Goal: Download file/media

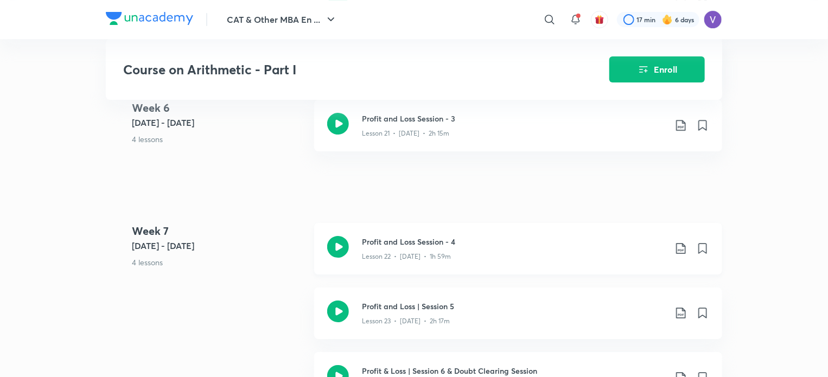
scroll to position [1843, 0]
click at [680, 252] on icon at bounding box center [680, 249] width 9 height 11
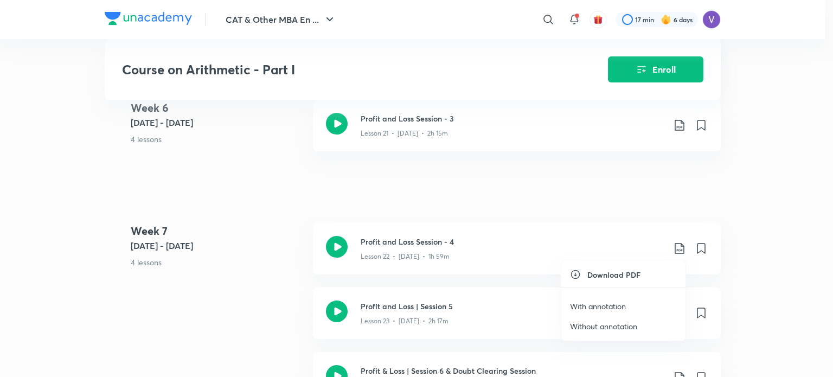
click at [625, 303] on p "With annotation" at bounding box center [598, 306] width 56 height 11
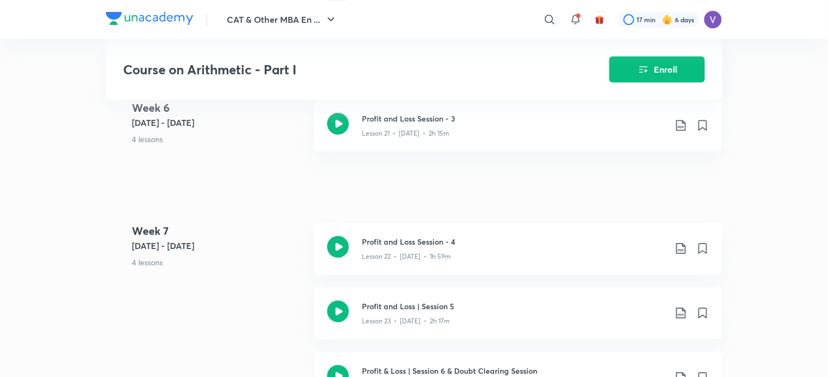
scroll to position [1921, 0]
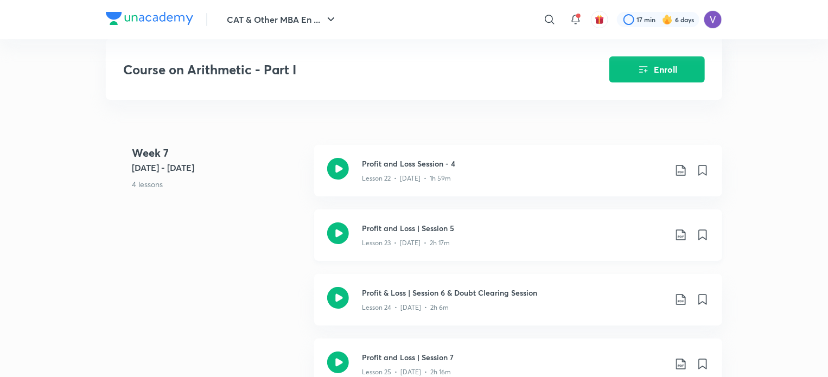
click at [680, 234] on icon at bounding box center [680, 234] width 13 height 13
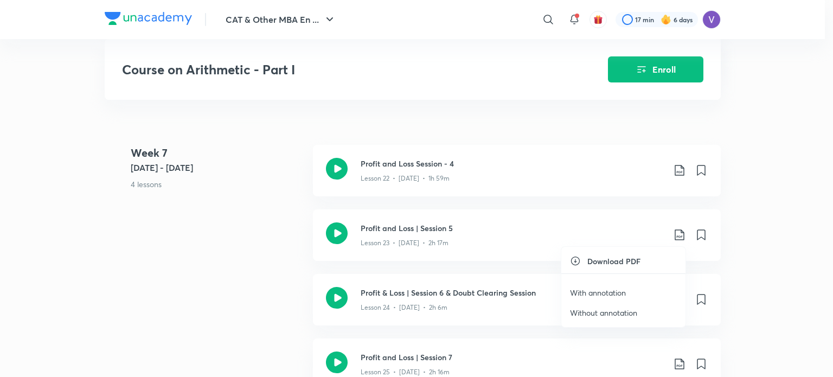
click at [600, 295] on p "With annotation" at bounding box center [598, 292] width 56 height 11
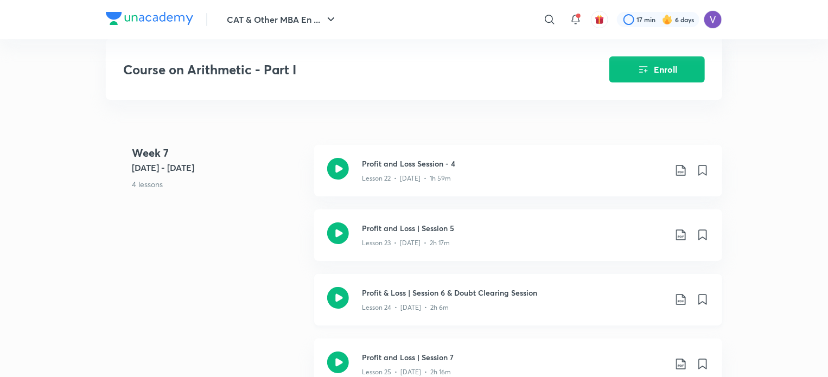
click at [678, 296] on icon at bounding box center [680, 299] width 13 height 13
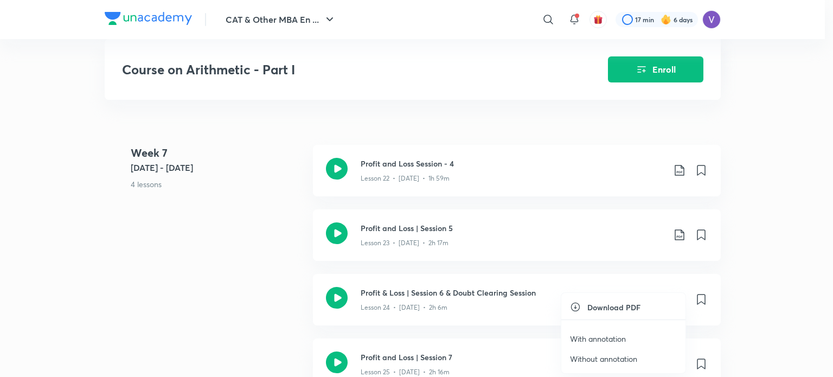
click at [610, 339] on p "With annotation" at bounding box center [598, 338] width 56 height 11
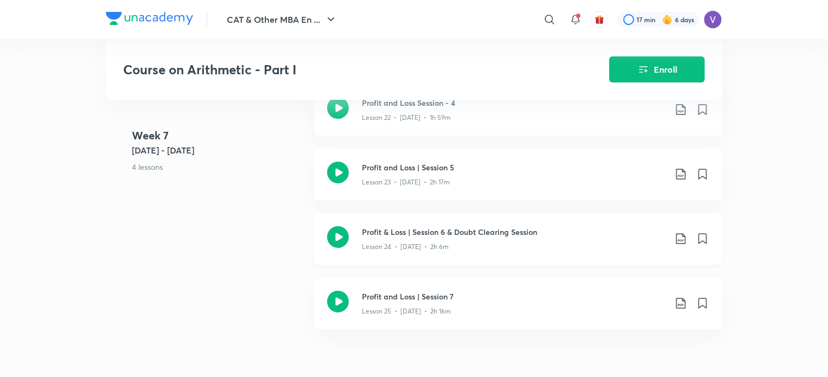
scroll to position [1983, 0]
click at [682, 299] on icon at bounding box center [680, 302] width 9 height 11
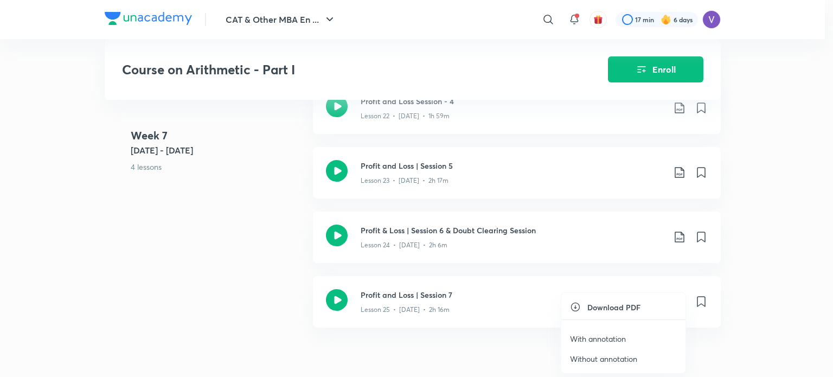
click at [614, 338] on p "With annotation" at bounding box center [598, 338] width 56 height 11
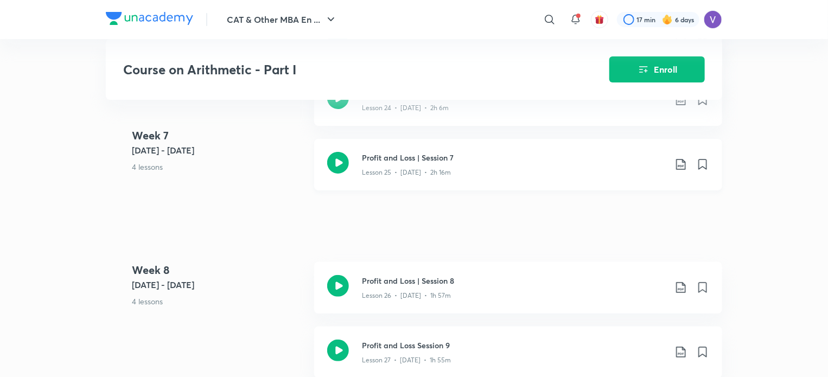
scroll to position [2123, 0]
click at [682, 289] on icon at bounding box center [680, 285] width 13 height 13
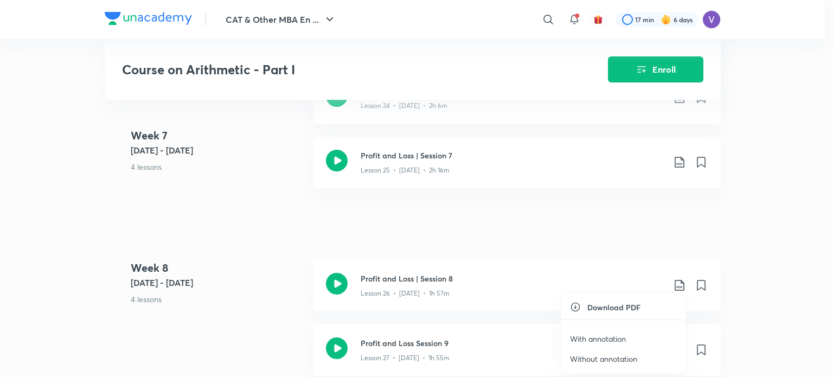
click at [606, 338] on p "With annotation" at bounding box center [598, 338] width 56 height 11
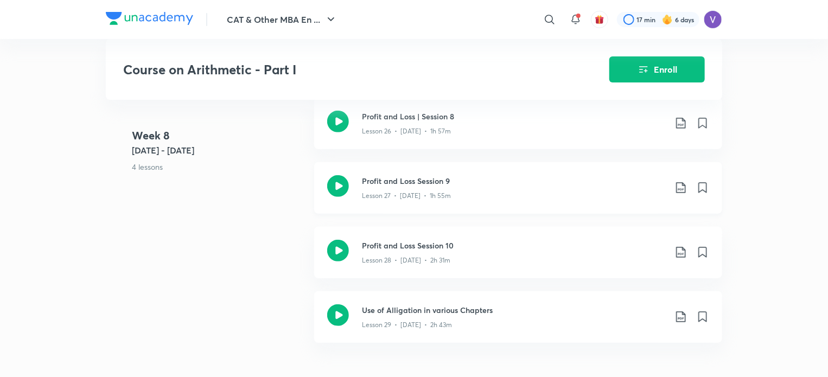
scroll to position [2288, 0]
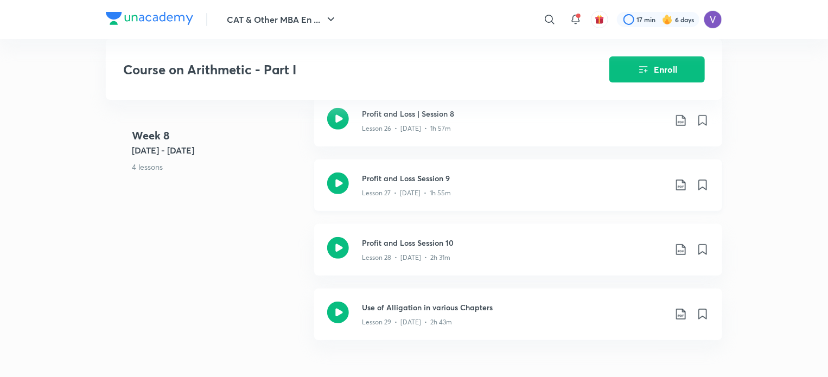
click at [678, 188] on icon at bounding box center [680, 185] width 13 height 13
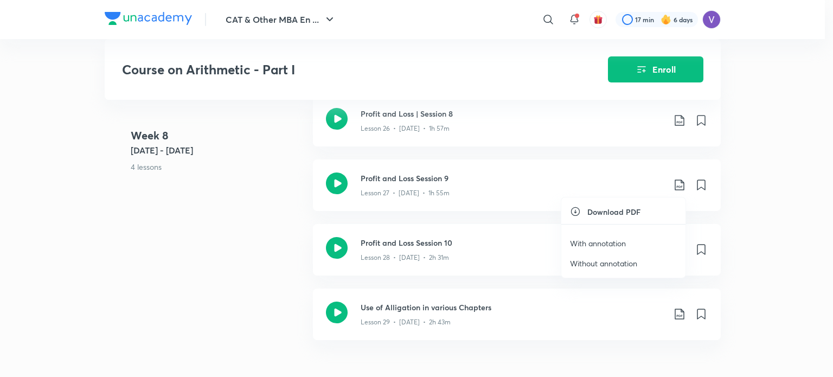
click at [602, 241] on p "With annotation" at bounding box center [598, 243] width 56 height 11
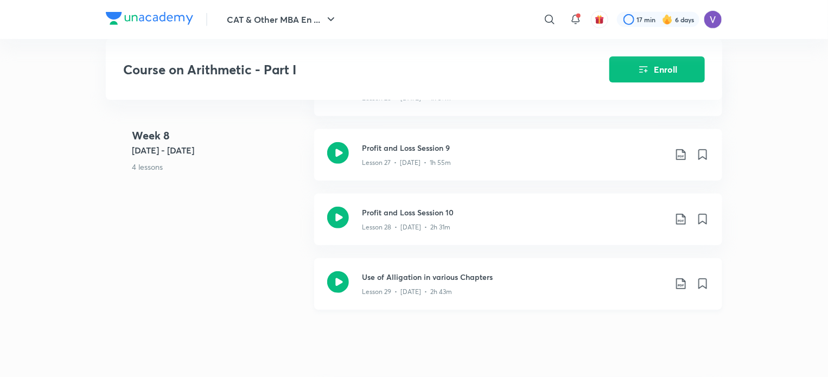
scroll to position [2322, 0]
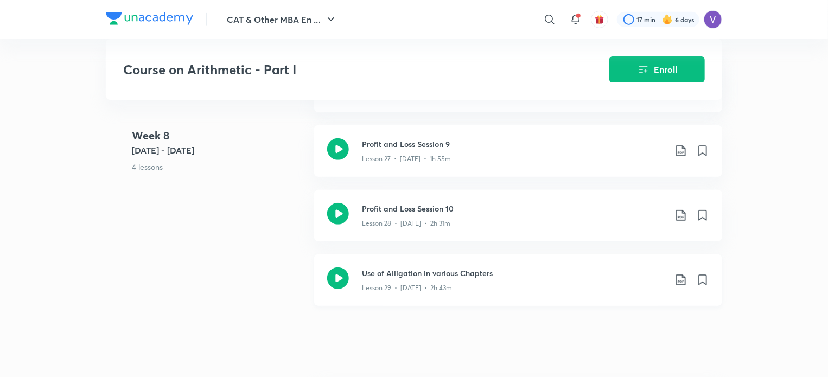
click at [680, 277] on icon at bounding box center [680, 279] width 13 height 13
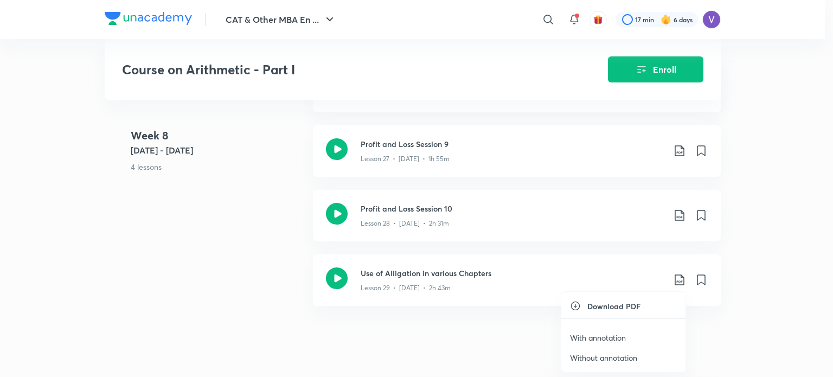
click at [764, 238] on div at bounding box center [416, 188] width 833 height 377
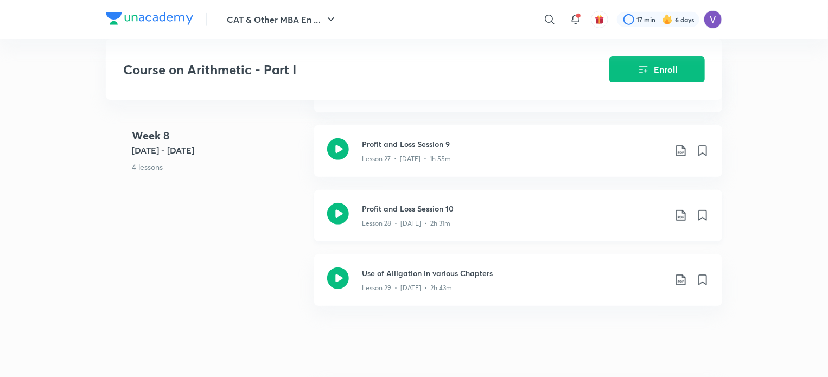
click at [679, 211] on icon at bounding box center [680, 216] width 9 height 11
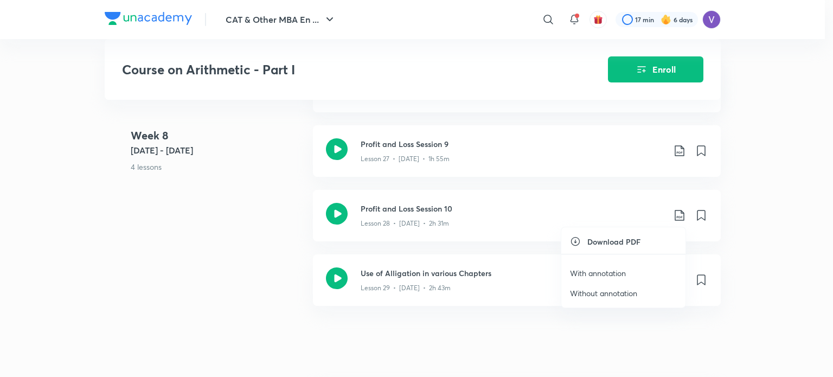
click at [612, 277] on p "With annotation" at bounding box center [598, 273] width 56 height 11
